Goal: Transaction & Acquisition: Book appointment/travel/reservation

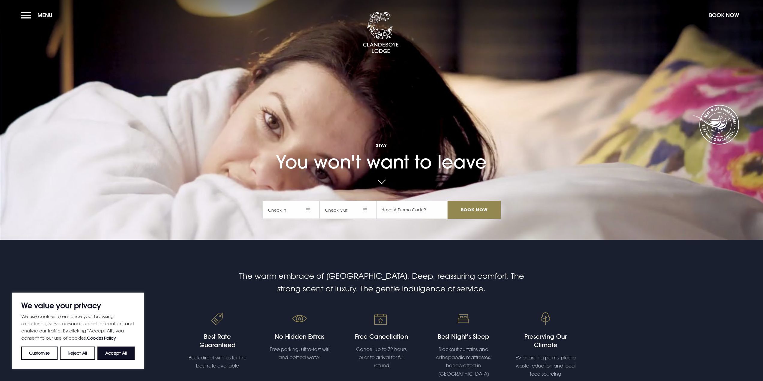
click at [291, 208] on span "Check In" at bounding box center [290, 210] width 57 height 18
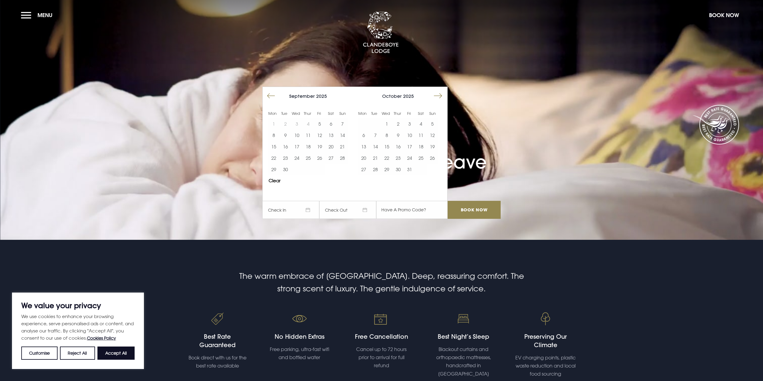
click at [441, 98] on button "Move forward to switch to the next month." at bounding box center [437, 95] width 11 height 11
click at [440, 97] on button "Move forward to switch to the next month." at bounding box center [437, 95] width 11 height 11
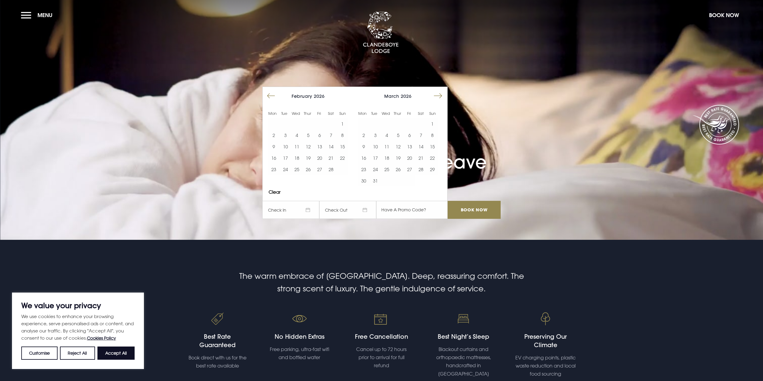
click at [440, 97] on button "Move forward to switch to the next month." at bounding box center [437, 95] width 11 height 11
click at [422, 170] on button "30" at bounding box center [420, 169] width 11 height 11
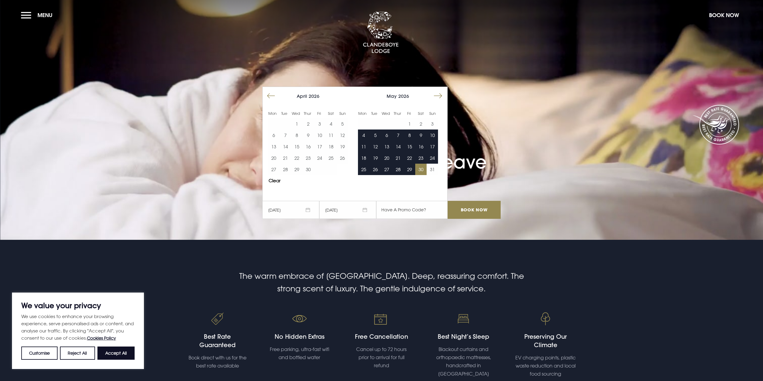
click at [441, 94] on button "Move forward to switch to the next month." at bounding box center [437, 95] width 11 height 11
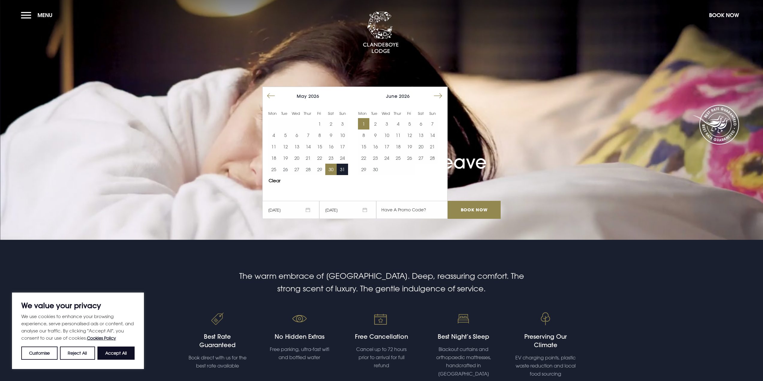
click at [367, 125] on button "1" at bounding box center [363, 123] width 11 height 11
click at [469, 207] on input "Book Now" at bounding box center [474, 210] width 53 height 18
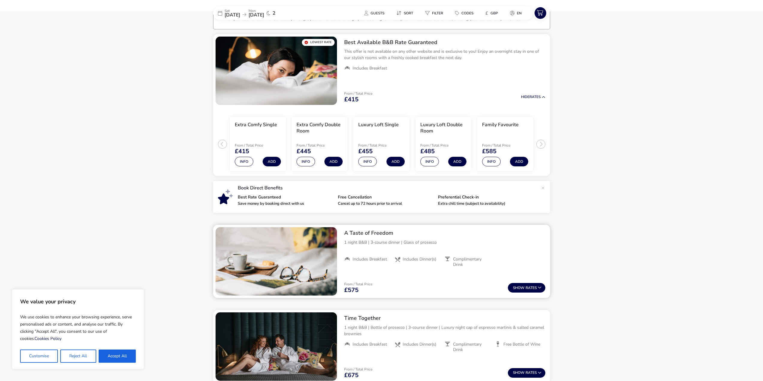
scroll to position [49, 0]
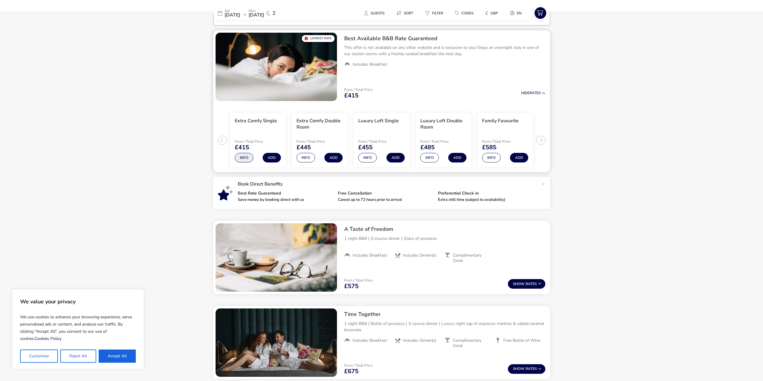
click at [243, 156] on button "Info" at bounding box center [244, 158] width 19 height 10
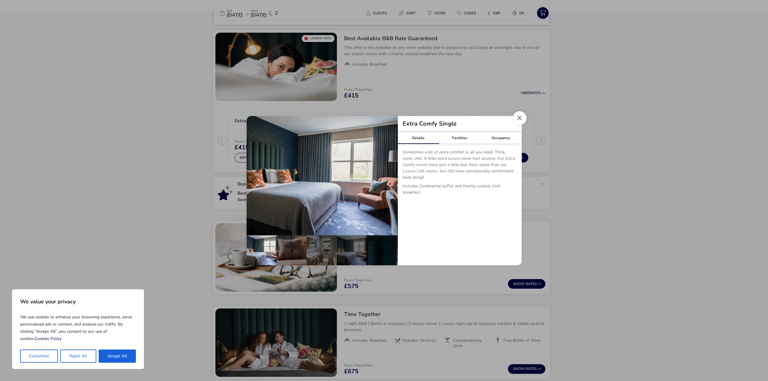
click at [522, 118] on button "Close dialog" at bounding box center [520, 118] width 14 height 14
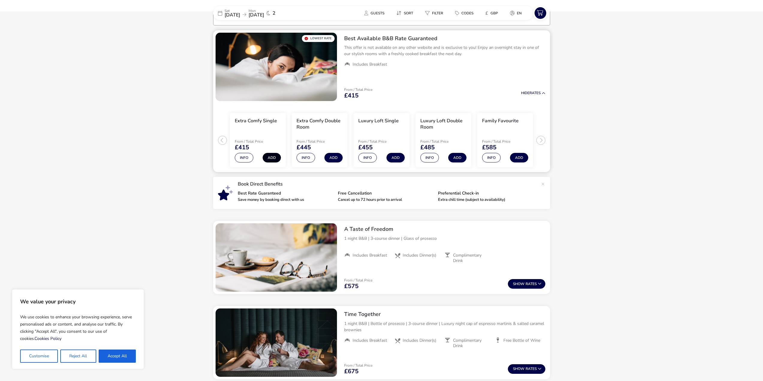
click at [274, 158] on button "Add" at bounding box center [272, 158] width 18 height 10
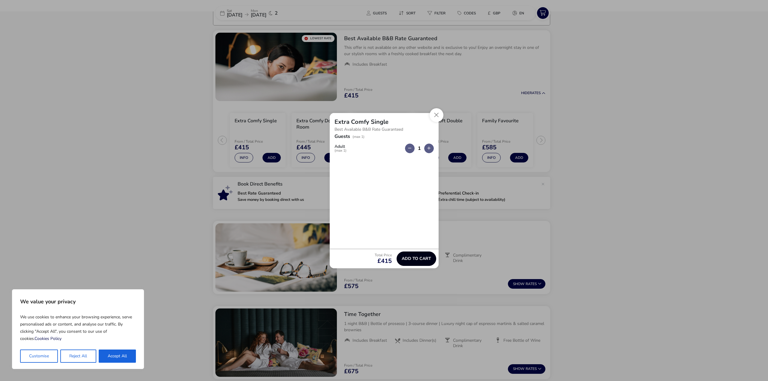
click at [423, 258] on span "Add to cart" at bounding box center [416, 258] width 29 height 4
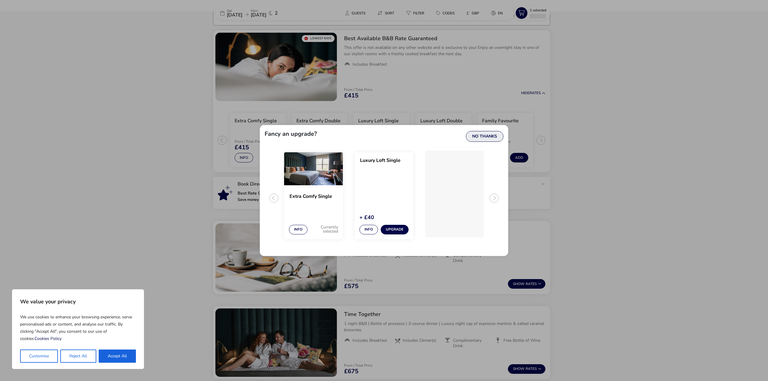
click at [484, 134] on button "No Thanks" at bounding box center [484, 136] width 37 height 11
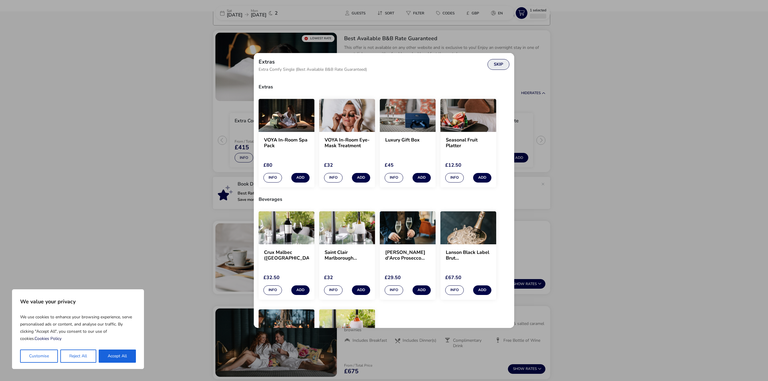
click at [497, 65] on button "Skip" at bounding box center [498, 64] width 22 height 11
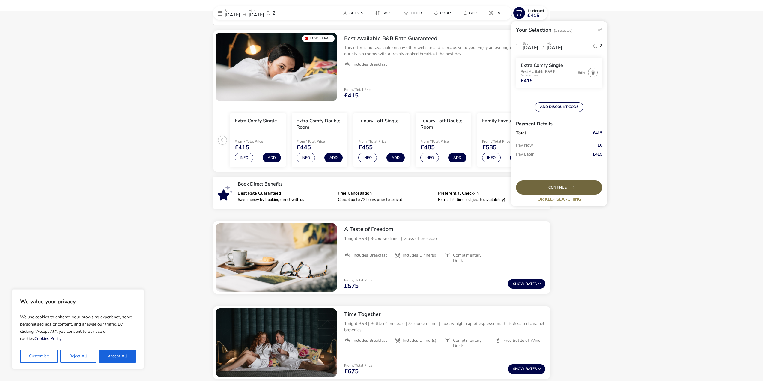
click at [563, 184] on div "Continue" at bounding box center [559, 188] width 86 height 14
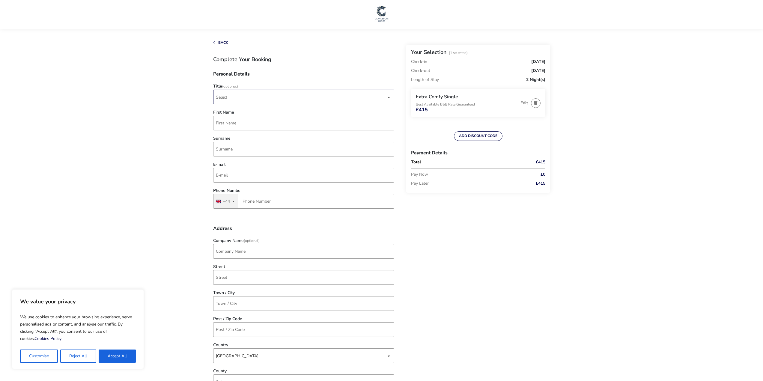
click at [230, 98] on span "Select" at bounding box center [301, 97] width 170 height 14
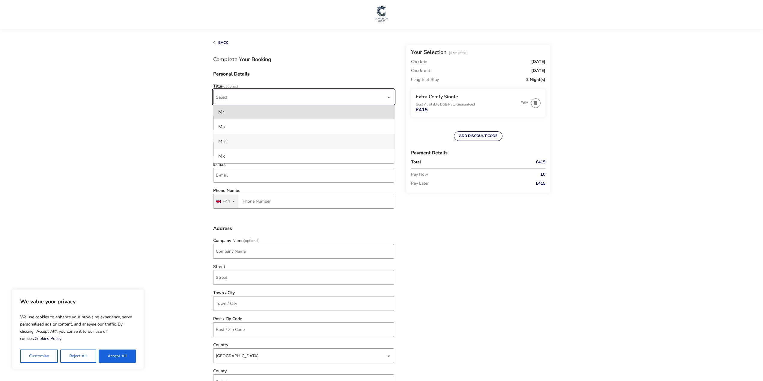
click at [232, 140] on li "Mrs" at bounding box center [304, 141] width 181 height 15
click at [235, 123] on input "First Name" at bounding box center [303, 123] width 181 height 15
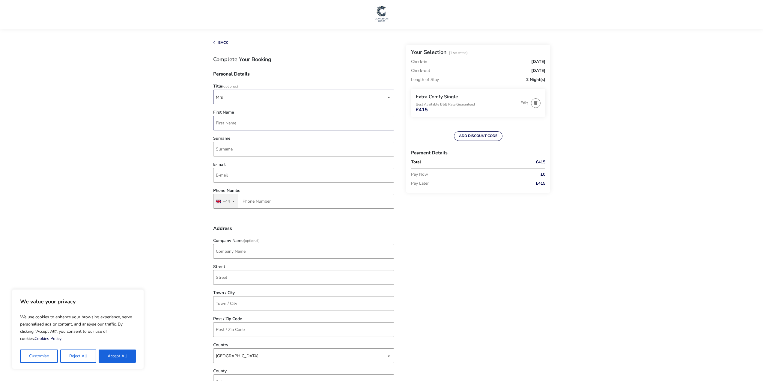
type input "Natalie"
type input "Keller"
type input "nataliethomalla@hotmail.com"
type input "7879 556907"
type input "10 Alford Close"
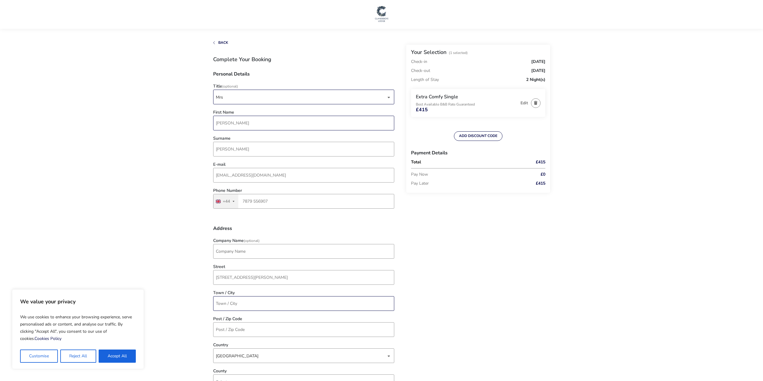
type input "Burpham"
type input "GU4 7YL"
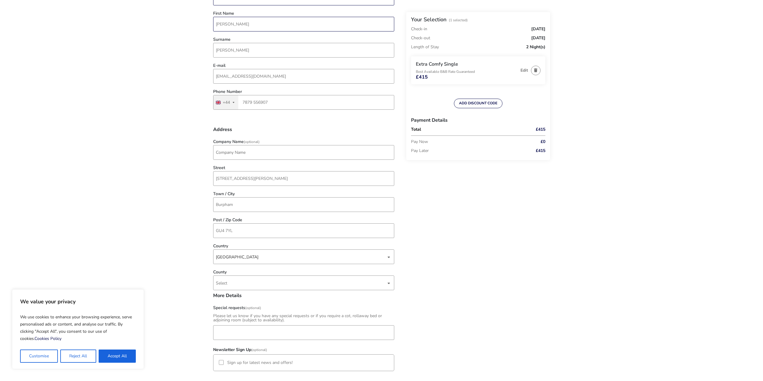
scroll to position [120, 0]
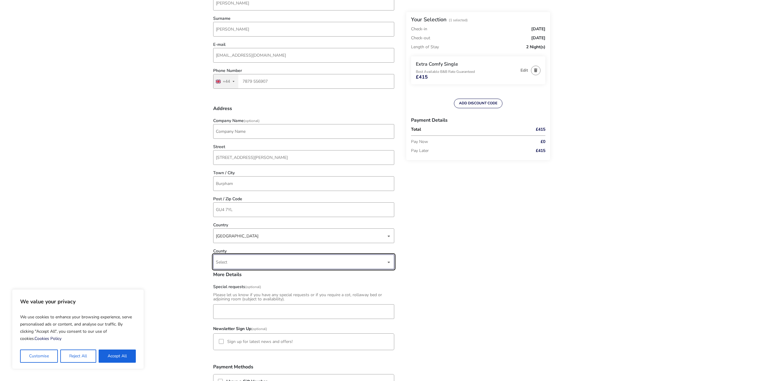
click at [257, 262] on span "Select" at bounding box center [301, 262] width 170 height 14
type input "surrey"
click at [231, 290] on li "Surrey" at bounding box center [304, 291] width 181 height 15
click at [426, 272] on div "Back Your Selection (1 Selected) Check-in Saturday, 30 May 2026 Check-out Monda…" at bounding box center [381, 271] width 337 height 700
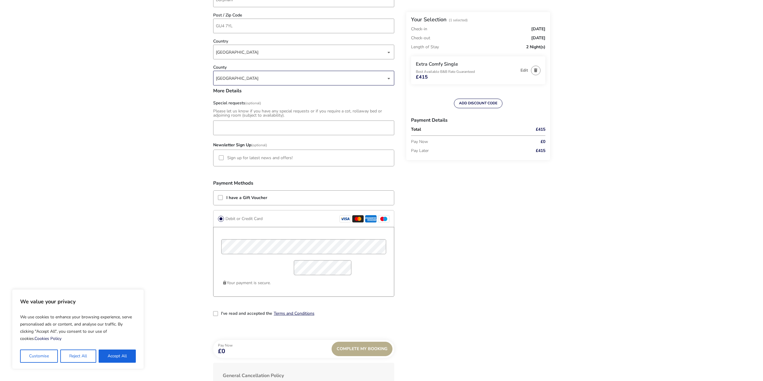
scroll to position [330, 0]
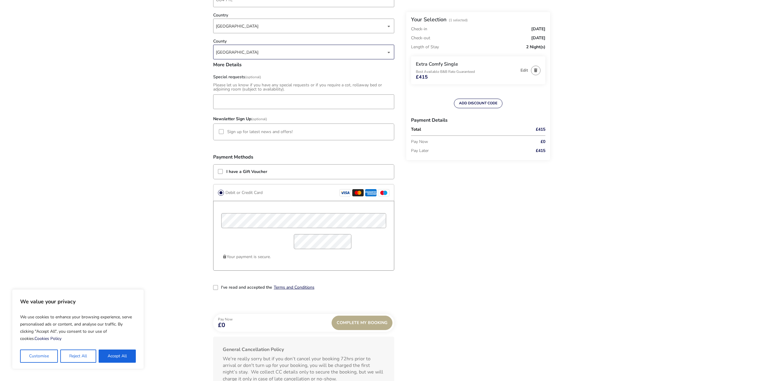
click at [501, 204] on div "Back Your Selection (1 Selected) Check-in Saturday, 30 May 2026 Check-out Monda…" at bounding box center [381, 61] width 337 height 700
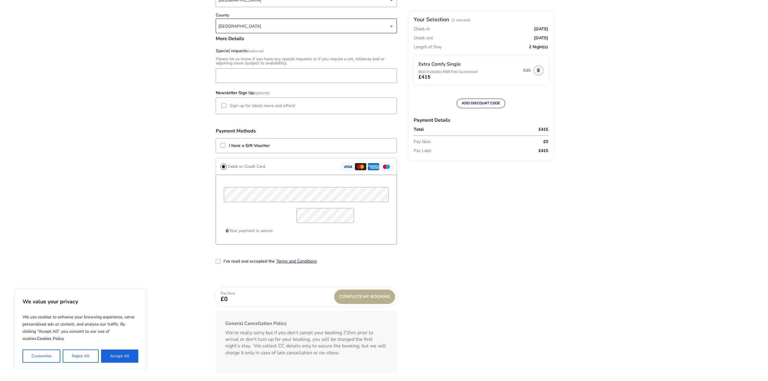
scroll to position [387, 0]
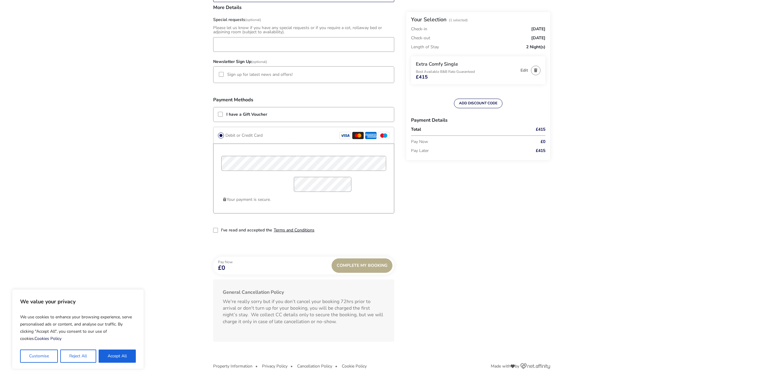
click at [290, 229] on button "Terms and Conditions" at bounding box center [294, 230] width 41 height 4
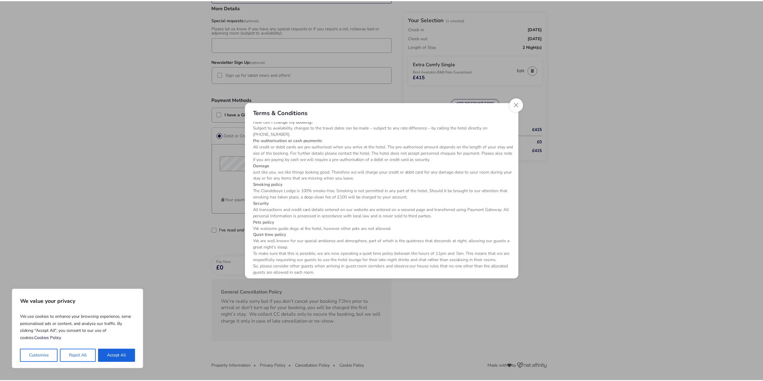
scroll to position [78, 0]
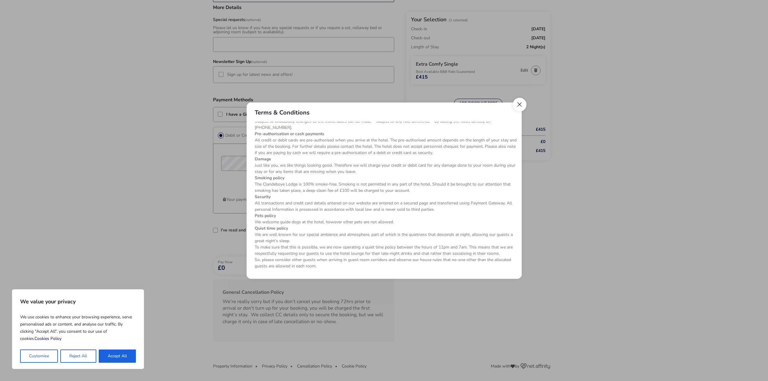
click at [516, 103] on button "Close" at bounding box center [520, 105] width 14 height 14
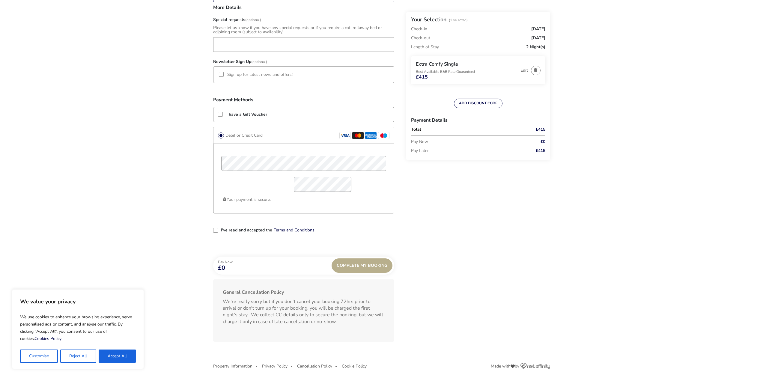
click at [215, 231] on div "2-term_condi" at bounding box center [215, 230] width 5 height 5
click at [354, 264] on div "Complete My Booking" at bounding box center [362, 266] width 61 height 14
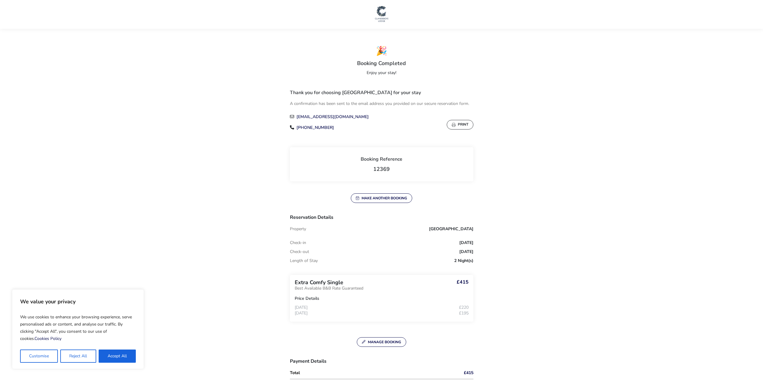
click at [381, 16] on img at bounding box center [381, 14] width 15 height 18
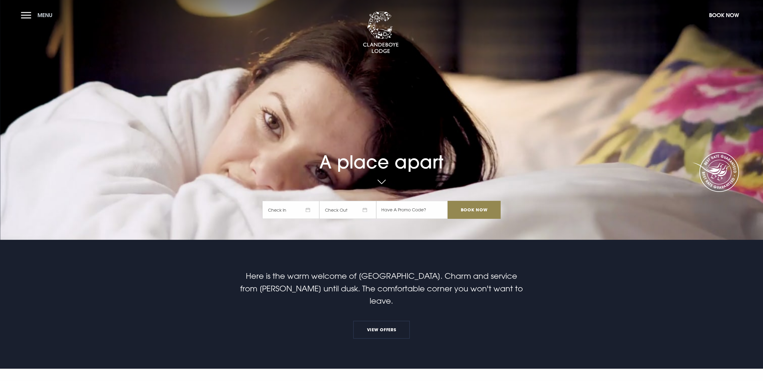
click at [31, 17] on button "Menu" at bounding box center [38, 15] width 34 height 13
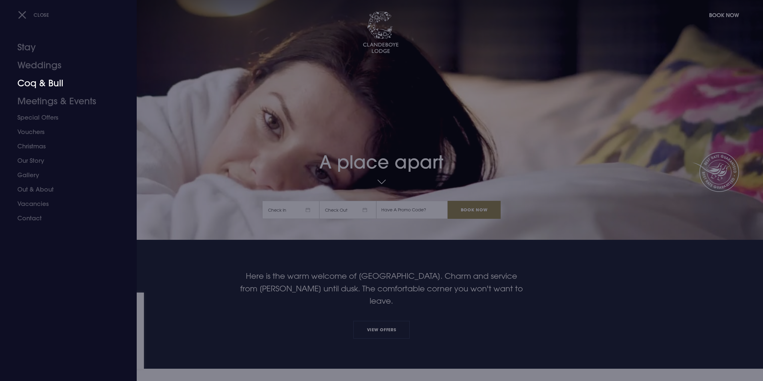
click at [45, 84] on link "Coq & Bull" at bounding box center [64, 83] width 95 height 18
